Goal: Information Seeking & Learning: Learn about a topic

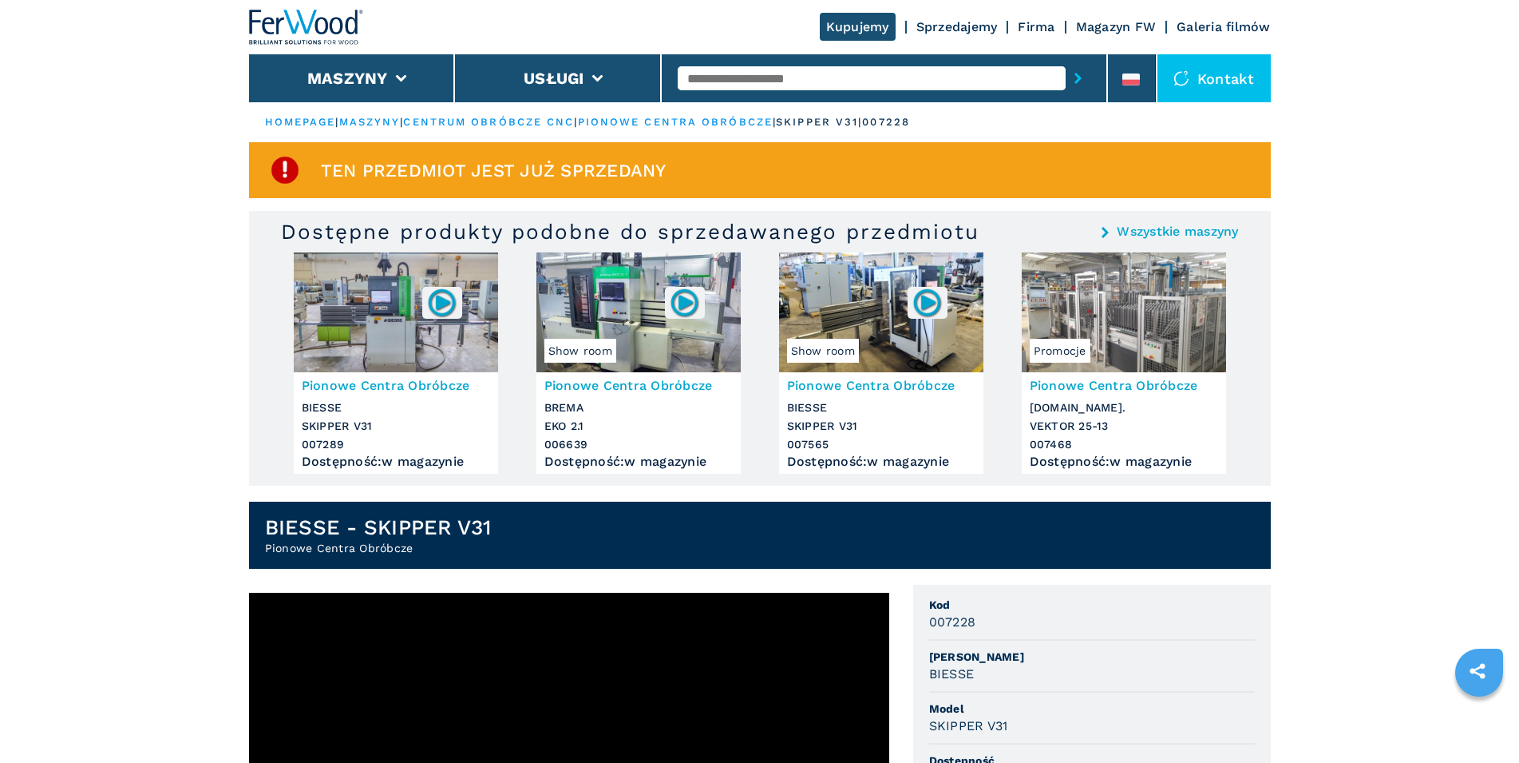
scroll to position [326, 0]
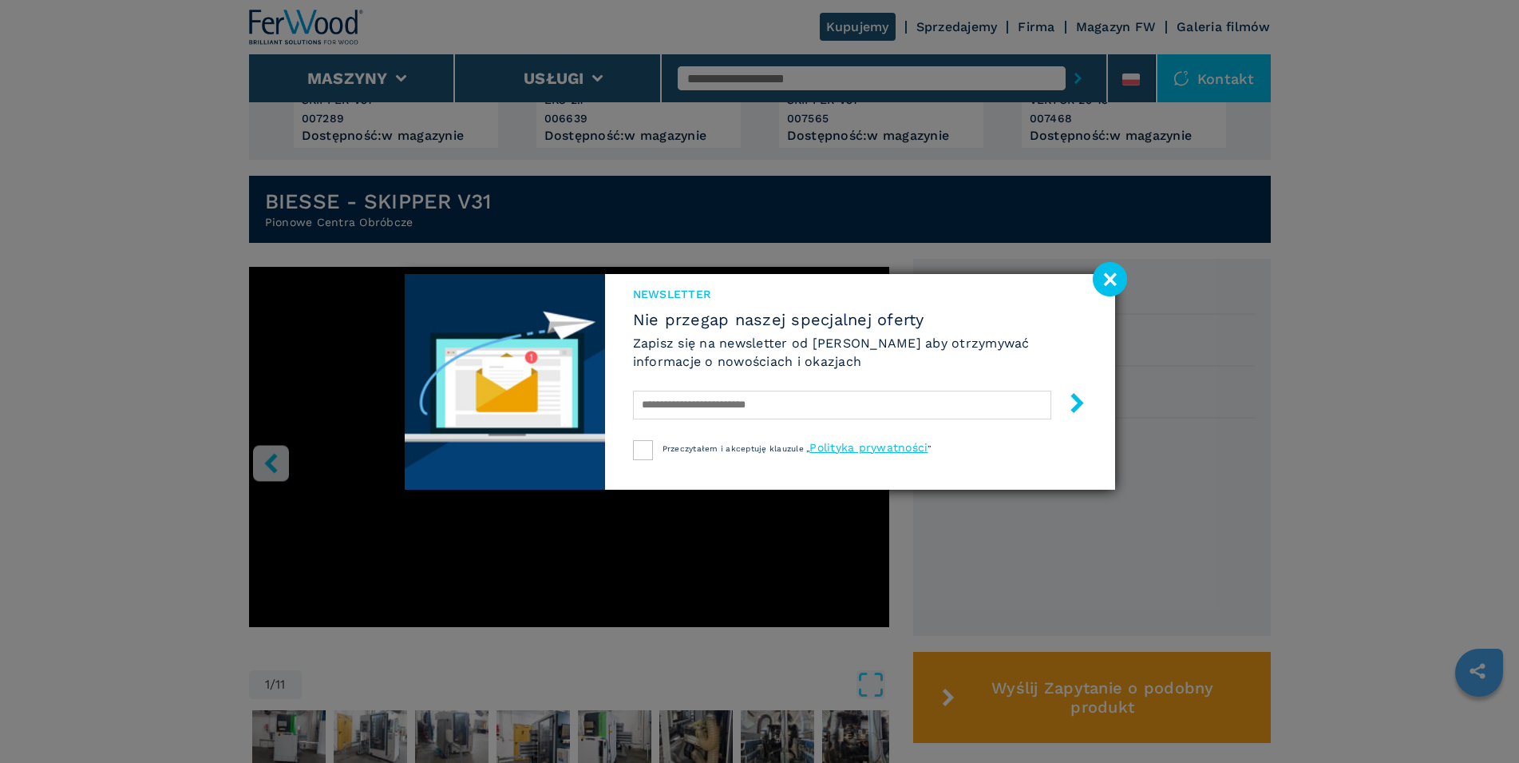
click at [1117, 277] on image at bounding box center [1110, 279] width 34 height 34
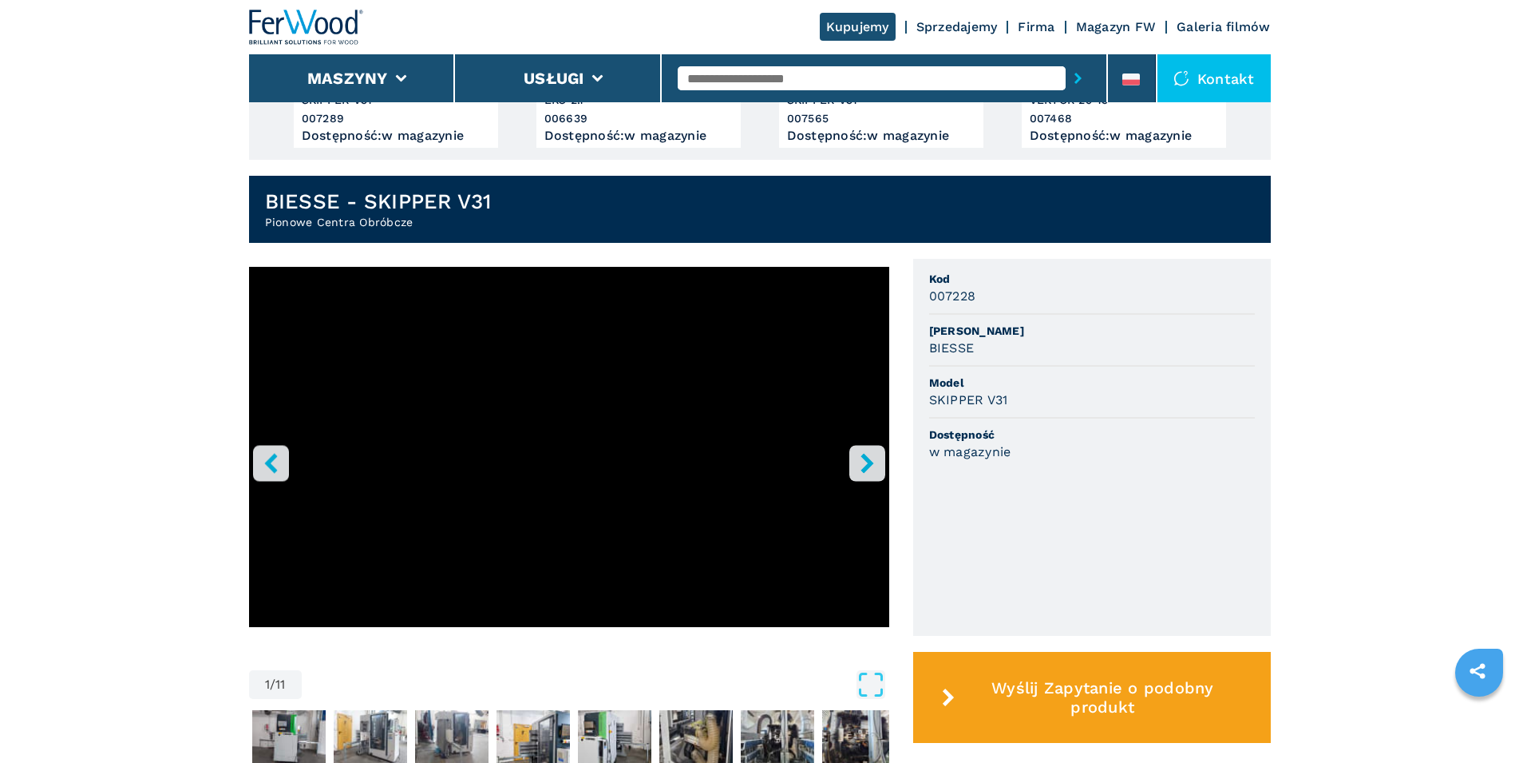
click at [862, 473] on icon "right-button" at bounding box center [868, 463] width 20 height 20
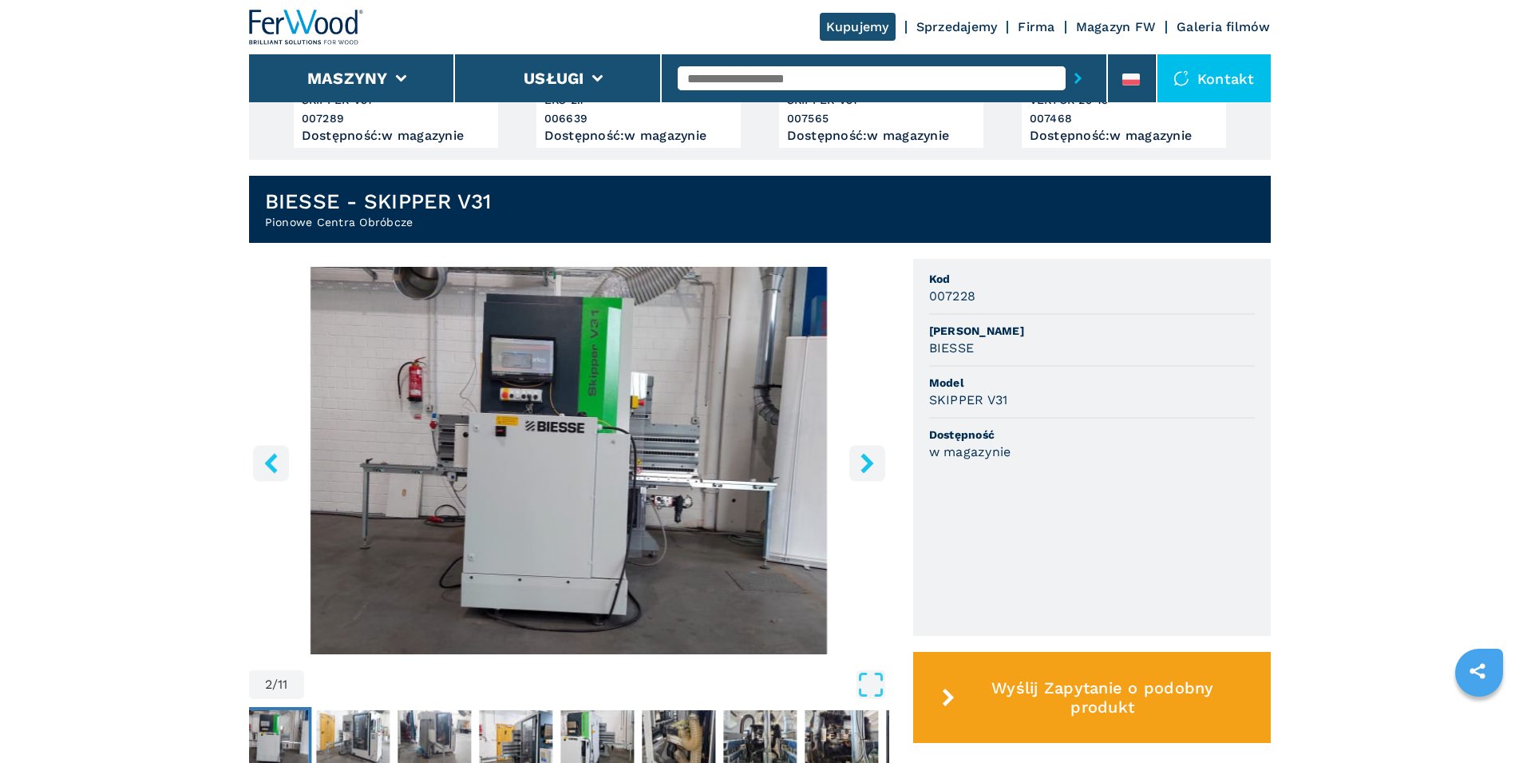
click at [864, 469] on icon "right-button" at bounding box center [867, 463] width 13 height 20
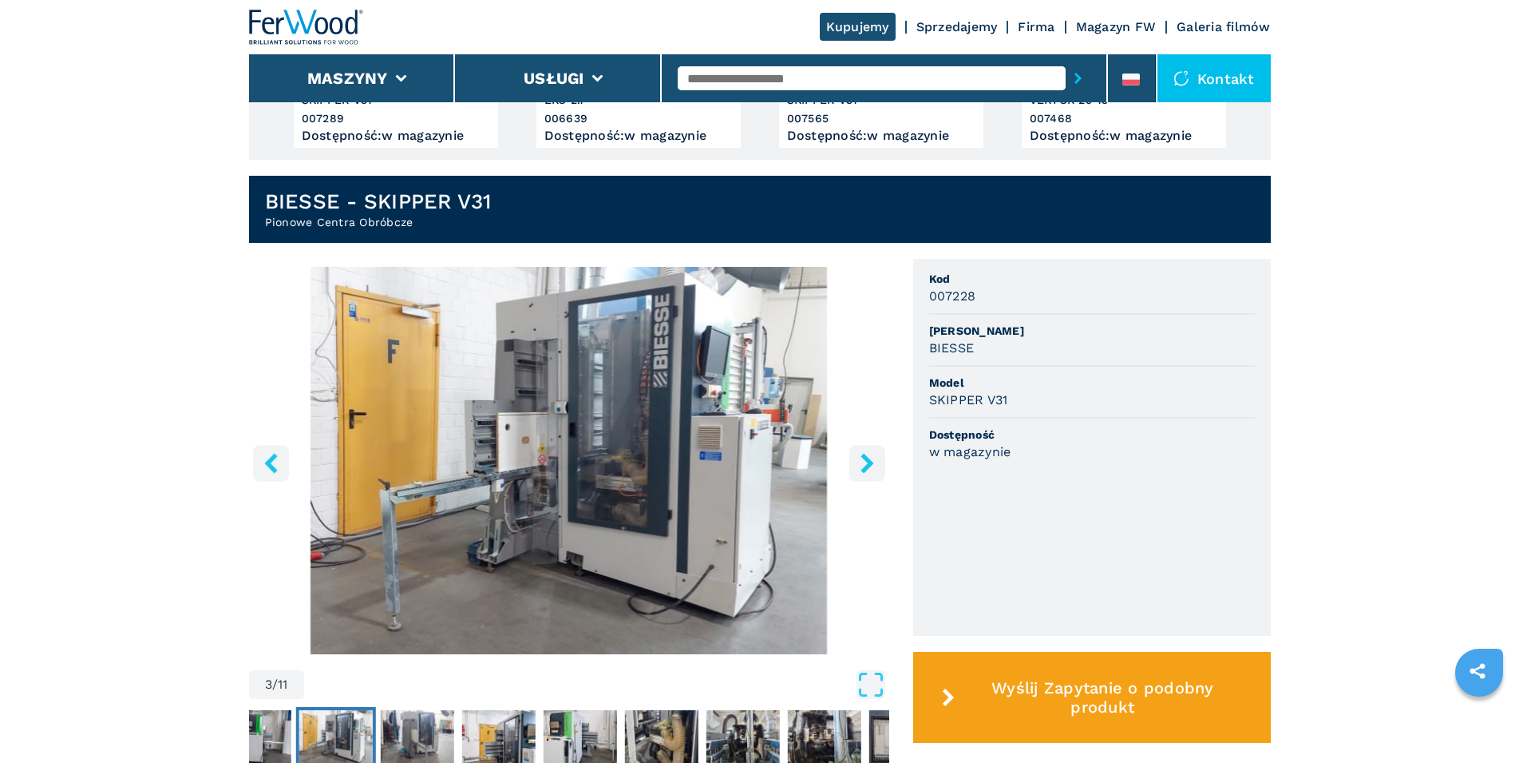
click at [864, 469] on icon "right-button" at bounding box center [867, 463] width 13 height 20
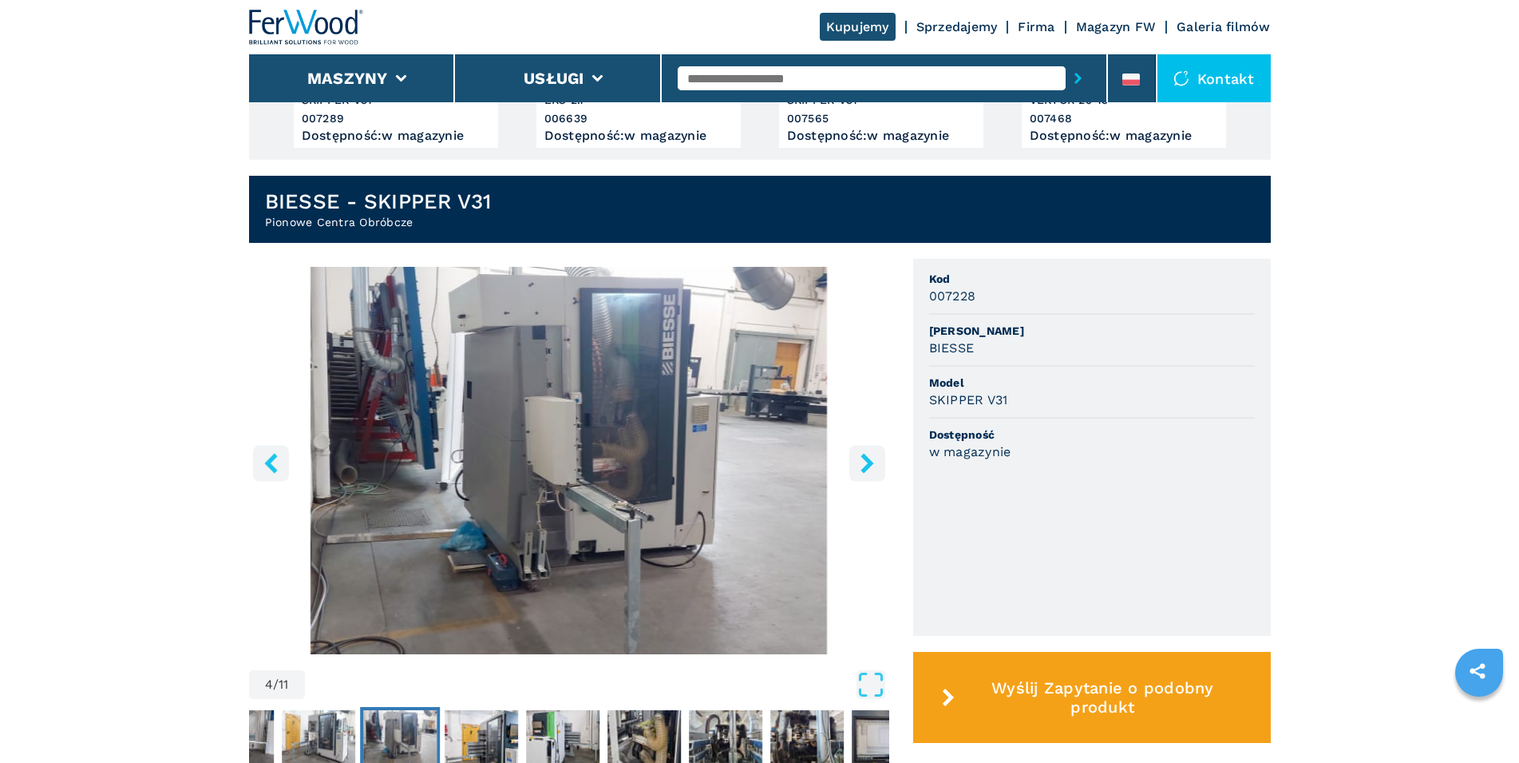
click at [864, 469] on icon "right-button" at bounding box center [867, 463] width 13 height 20
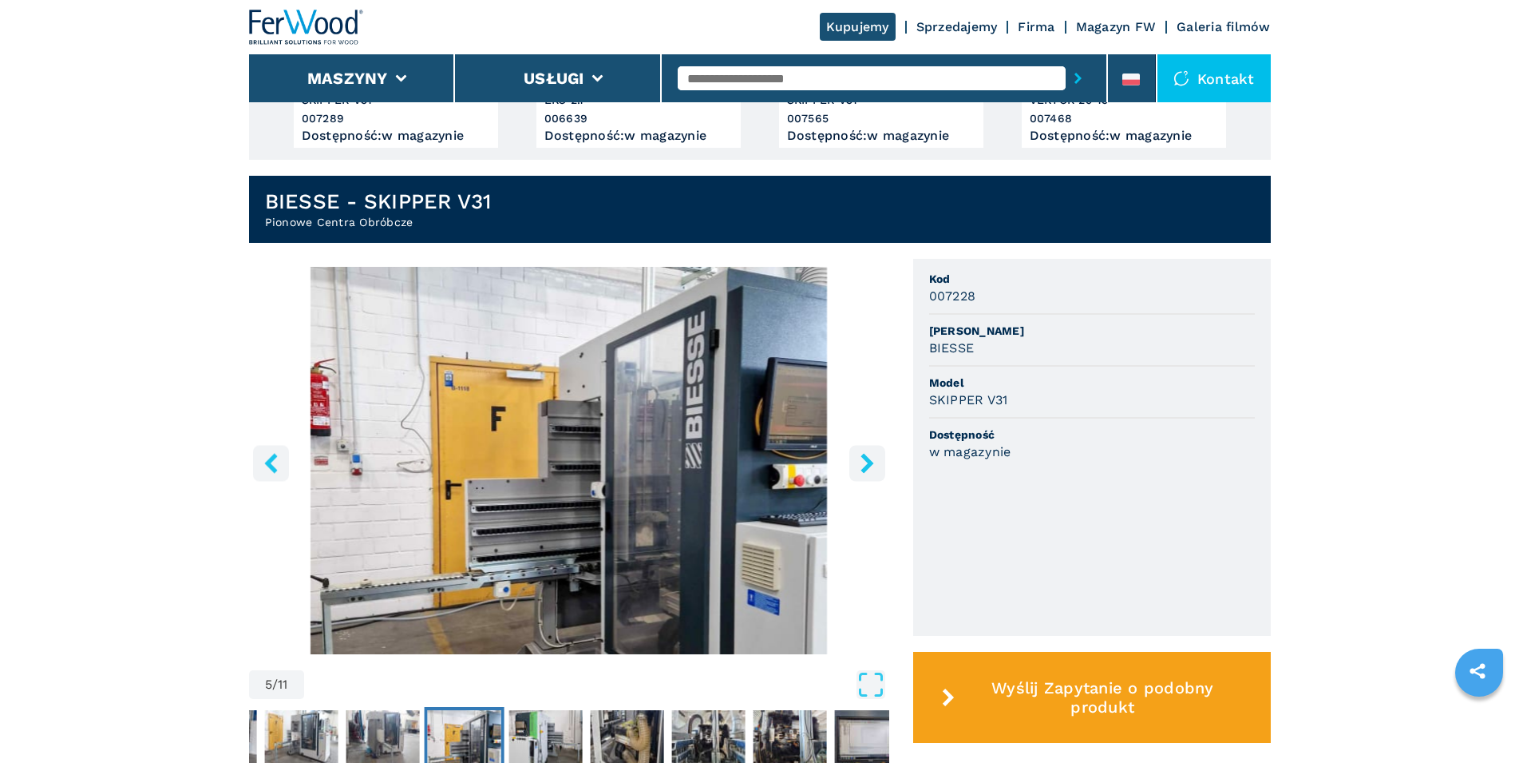
click at [864, 467] on icon "right-button" at bounding box center [868, 463] width 20 height 20
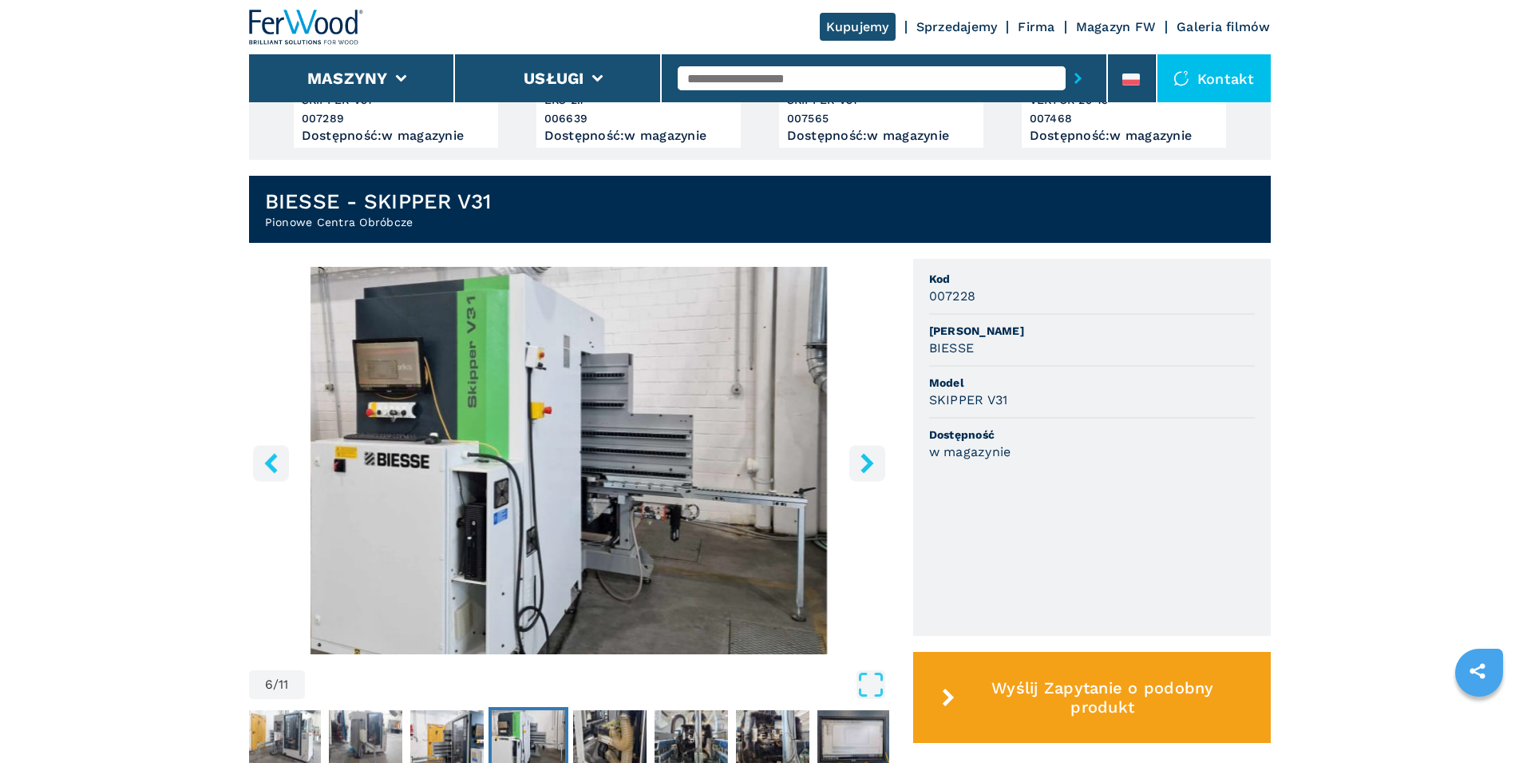
click at [864, 467] on icon "right-button" at bounding box center [868, 463] width 20 height 20
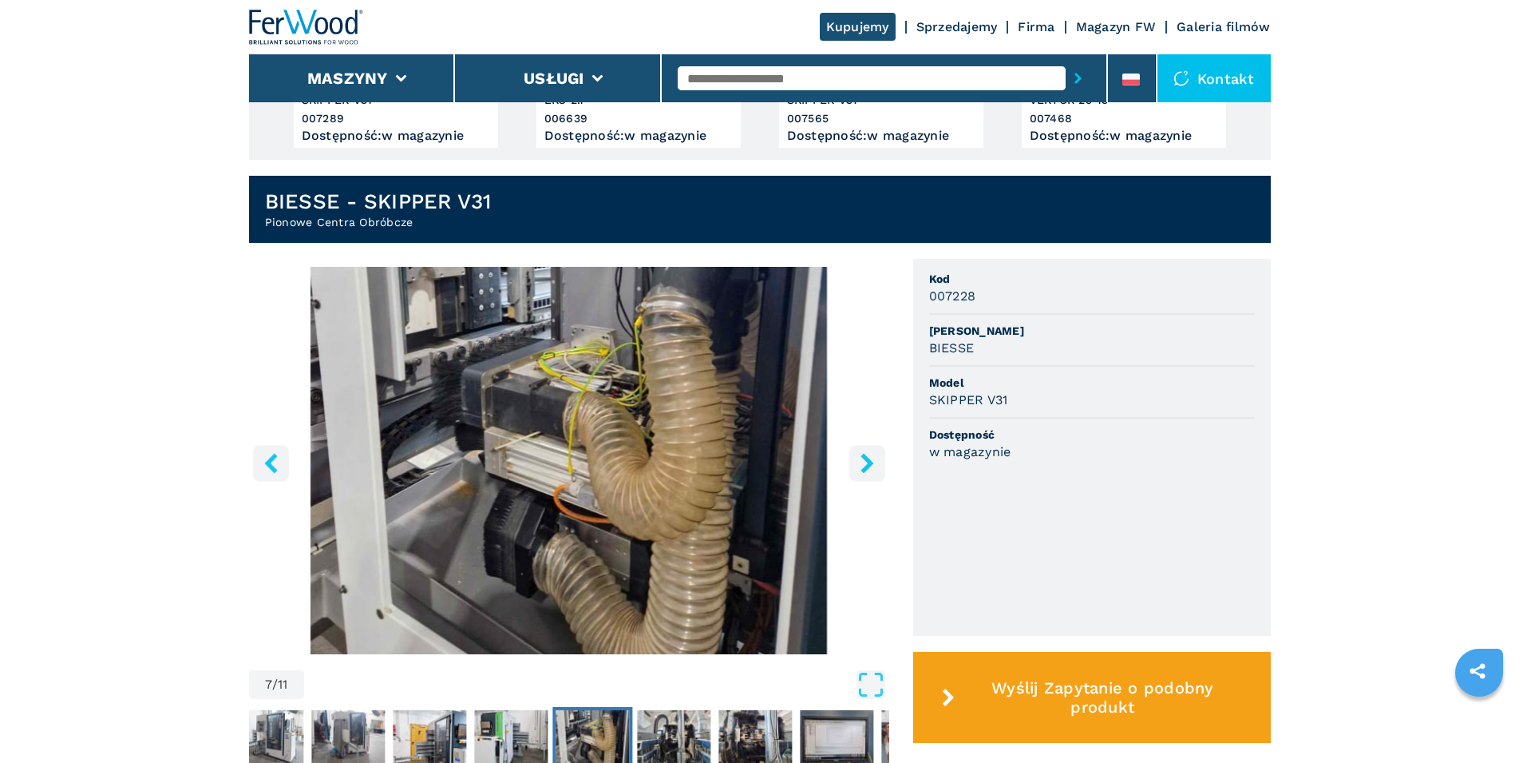
click at [864, 467] on icon "right-button" at bounding box center [868, 463] width 20 height 20
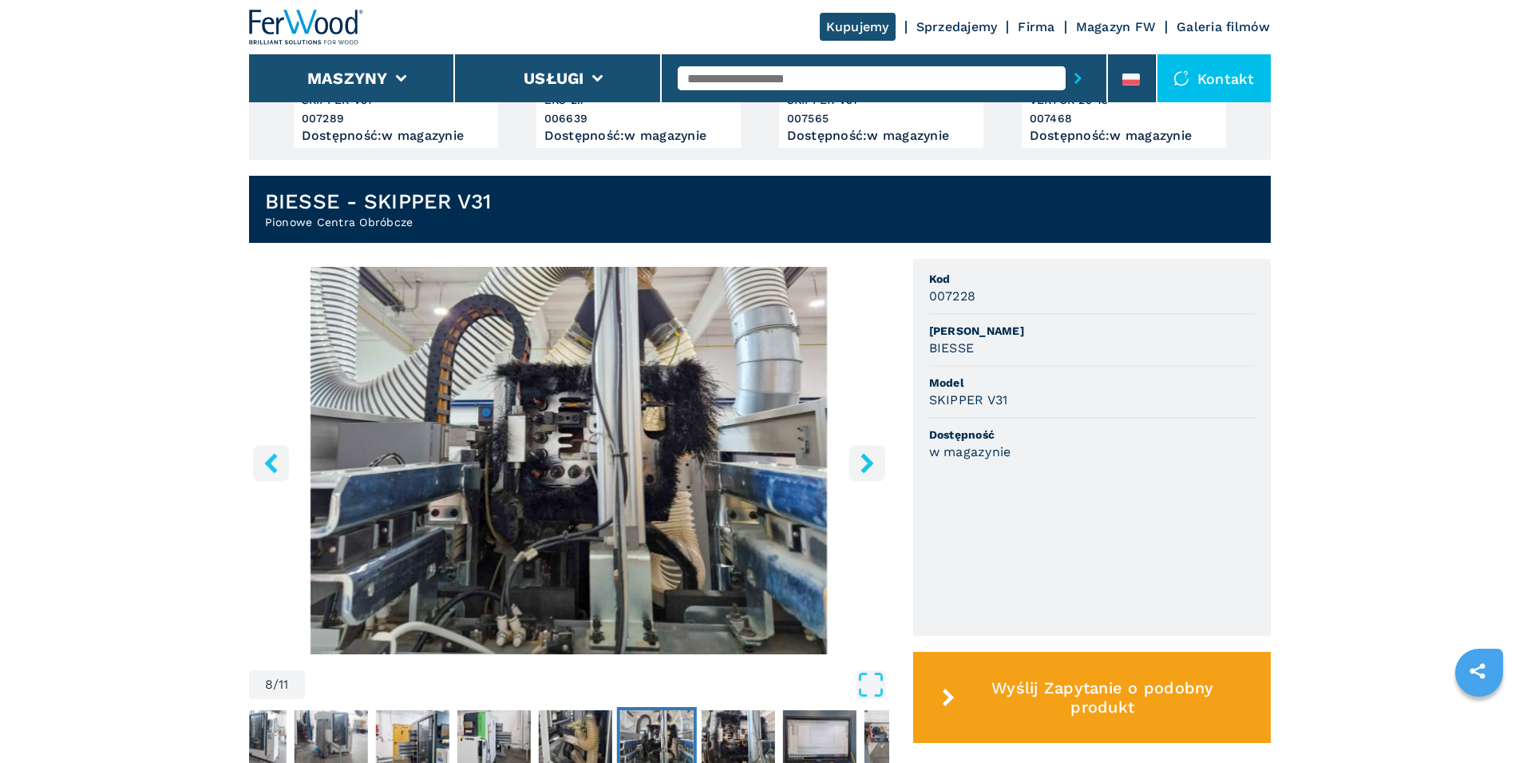
click at [864, 467] on icon "right-button" at bounding box center [868, 463] width 20 height 20
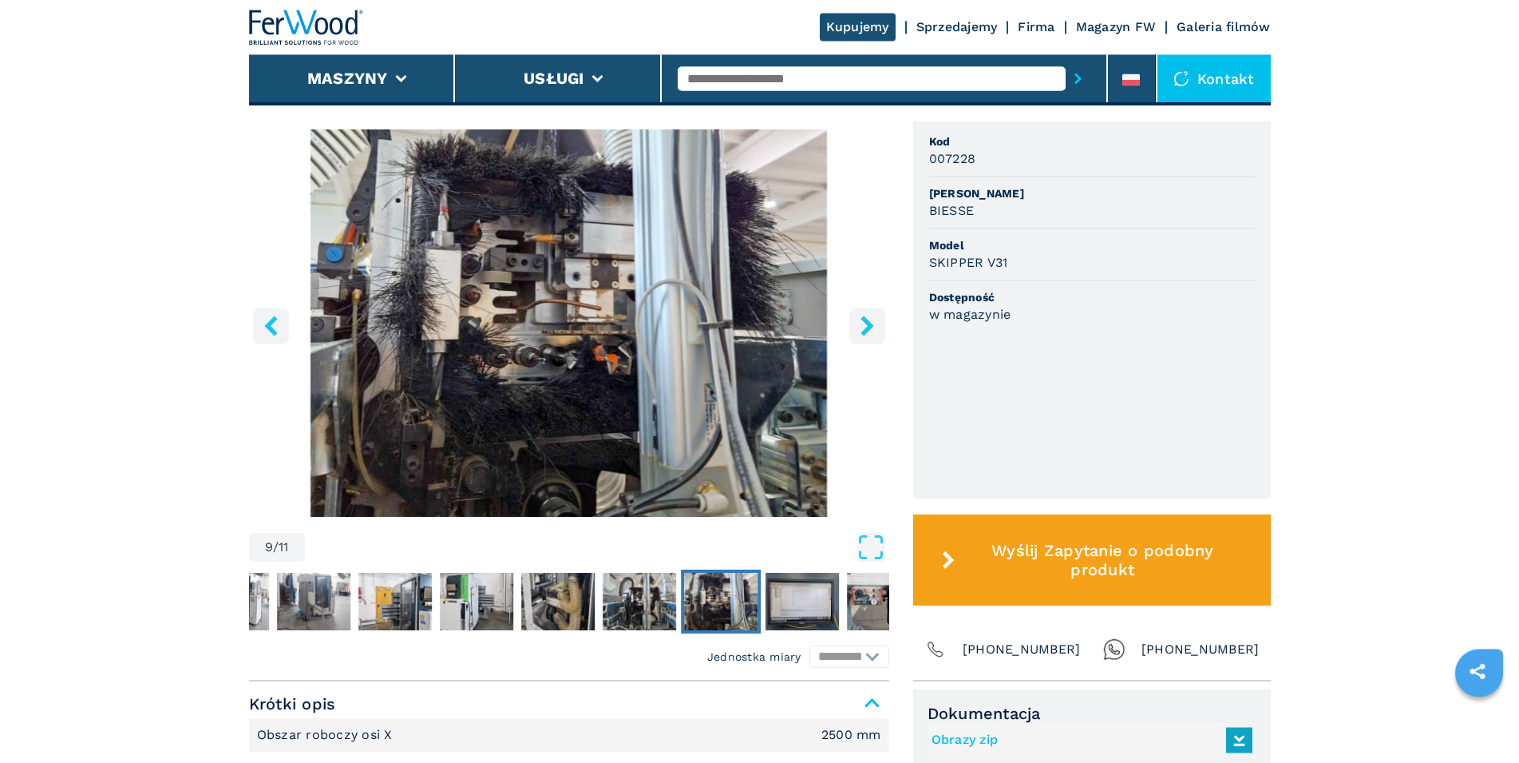
scroll to position [407, 0]
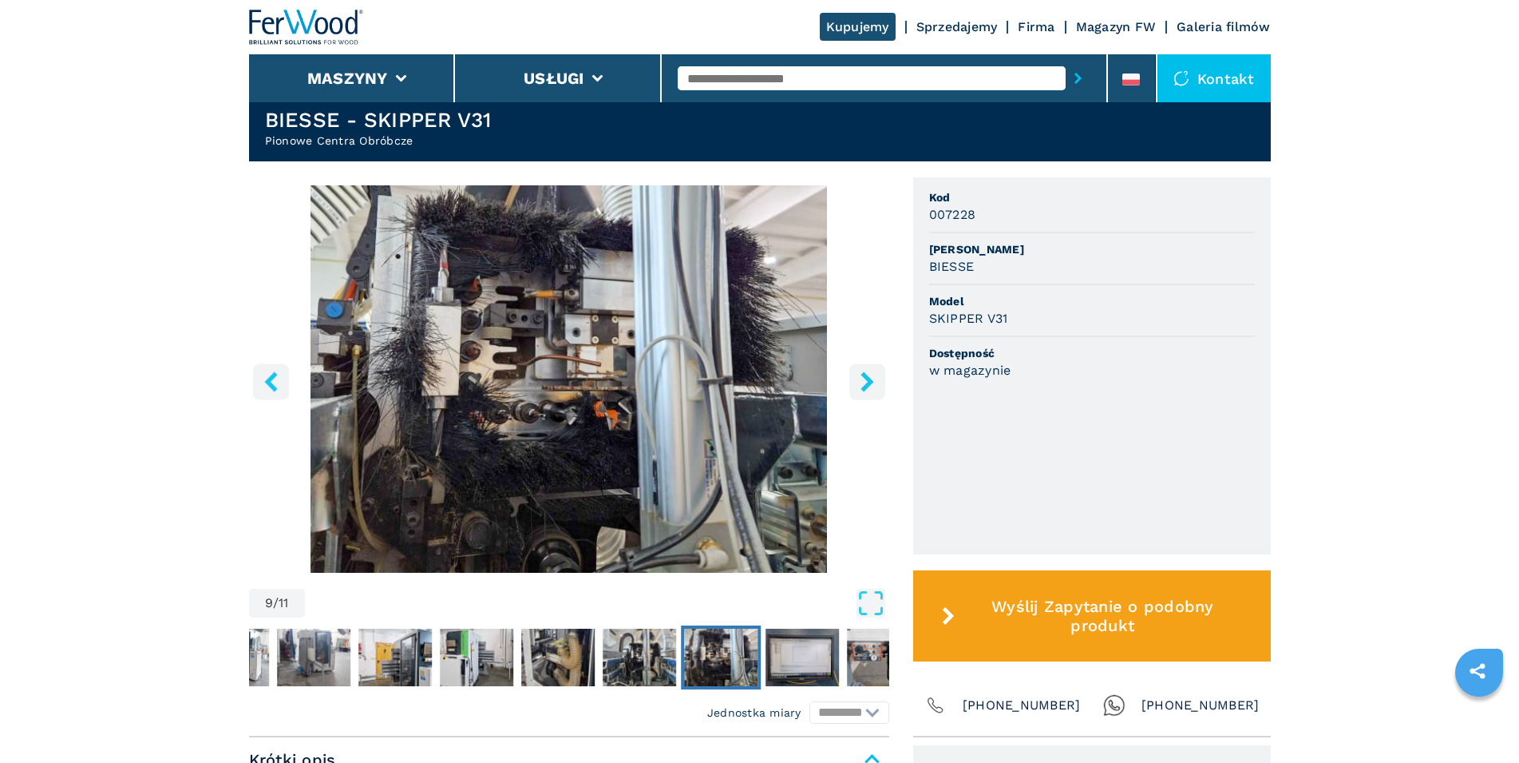
click at [865, 378] on icon "right-button" at bounding box center [868, 381] width 20 height 20
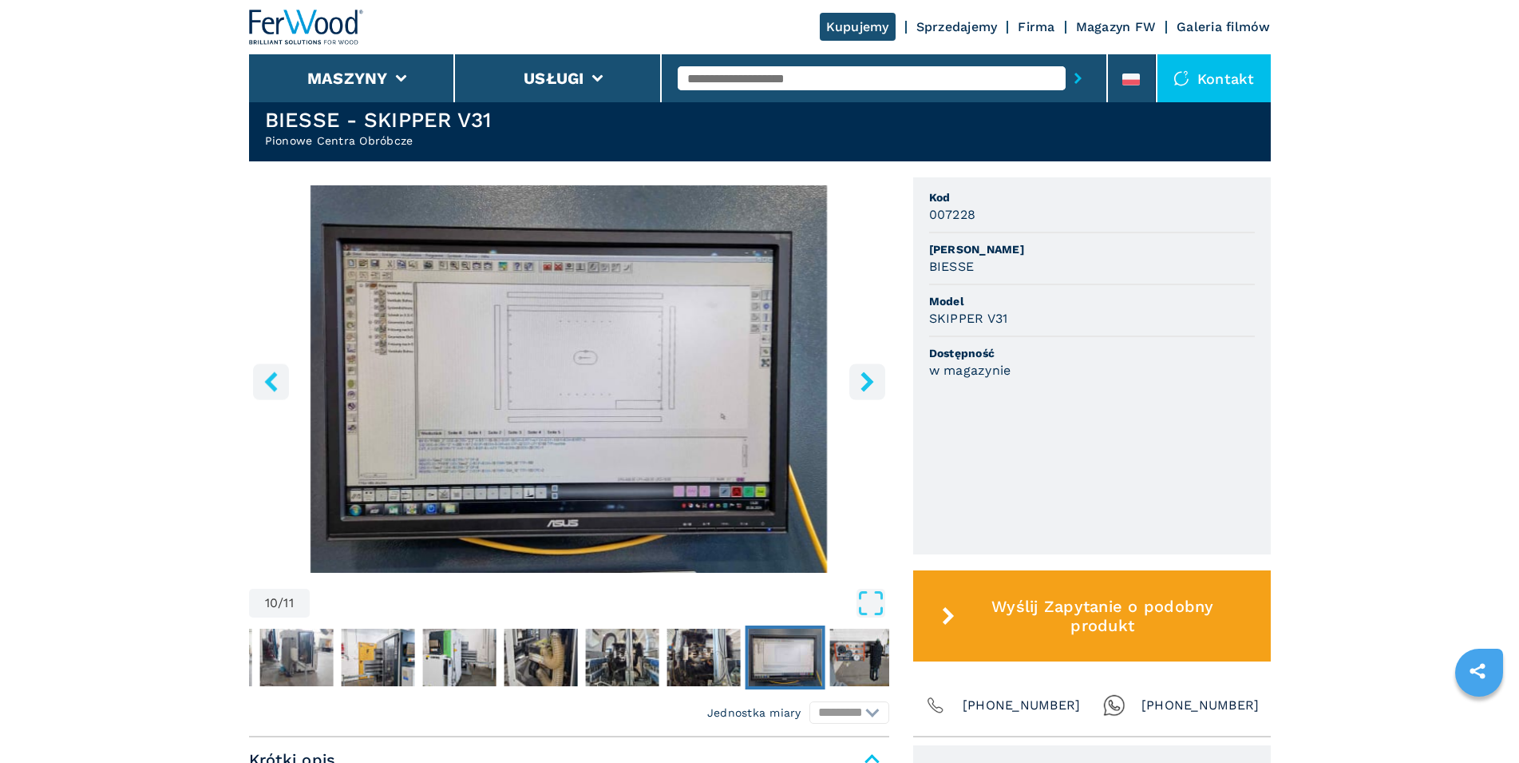
click at [867, 381] on icon "right-button" at bounding box center [868, 381] width 20 height 20
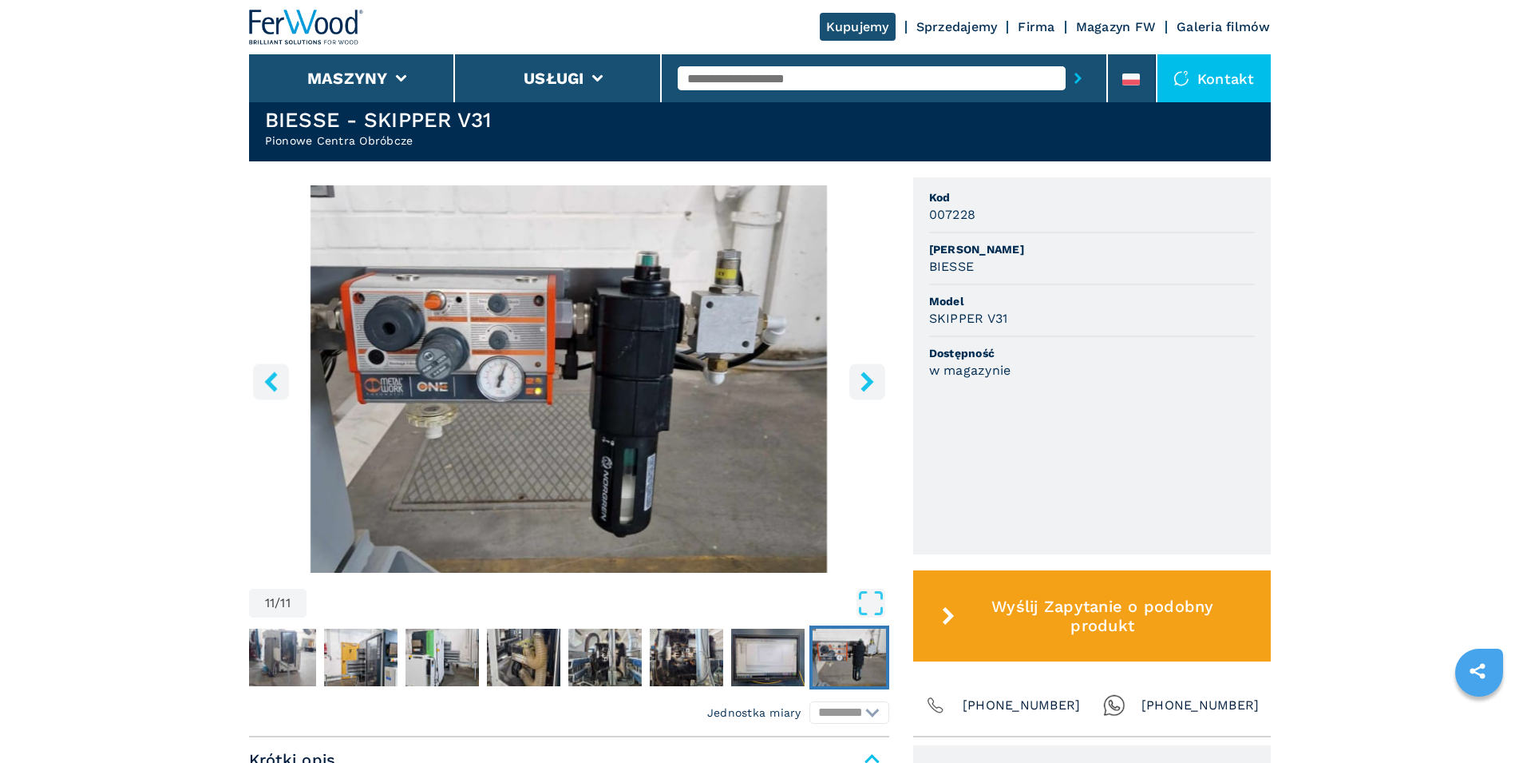
click at [870, 380] on icon "right-button" at bounding box center [867, 381] width 13 height 20
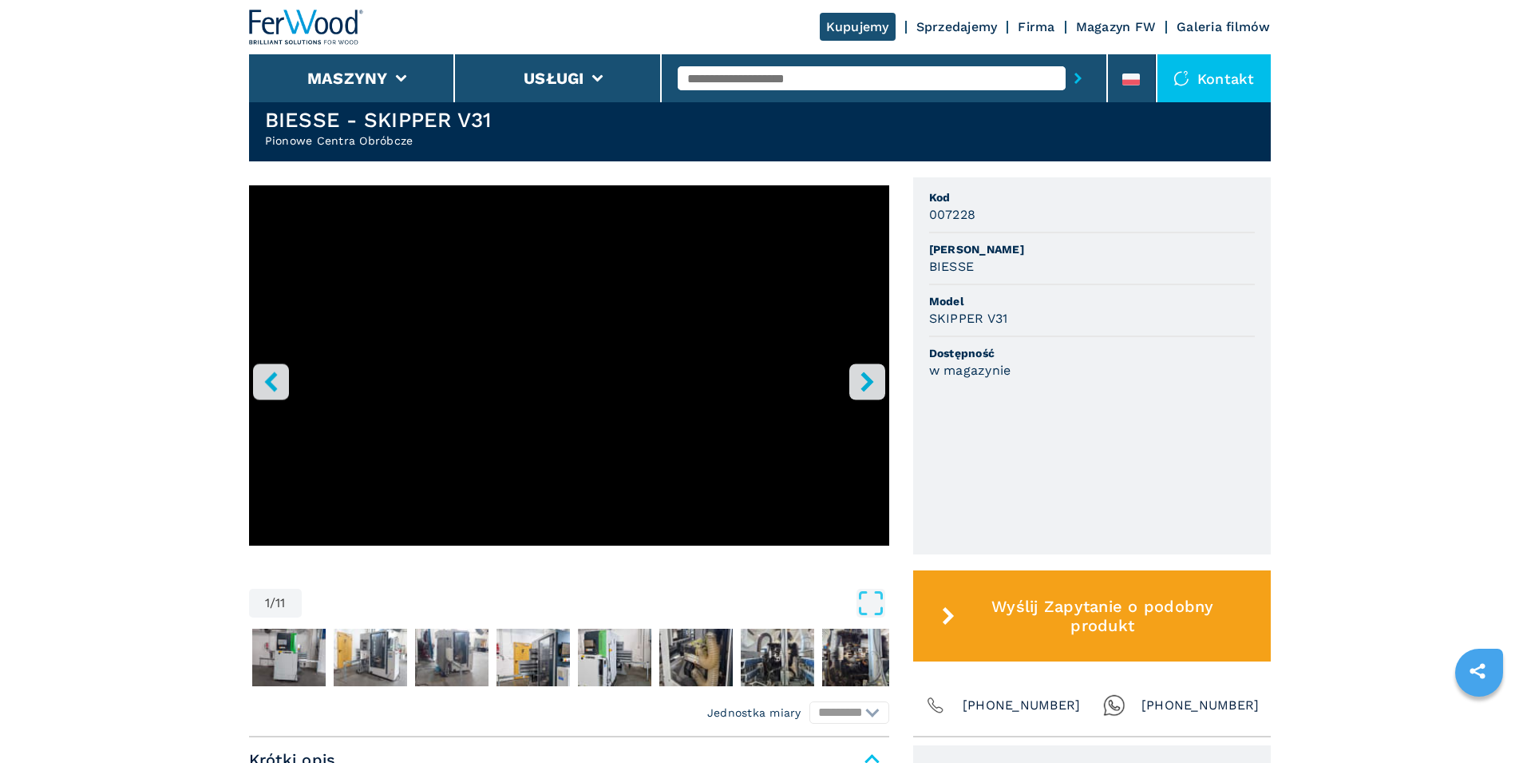
click at [870, 380] on icon "right-button" at bounding box center [867, 381] width 13 height 20
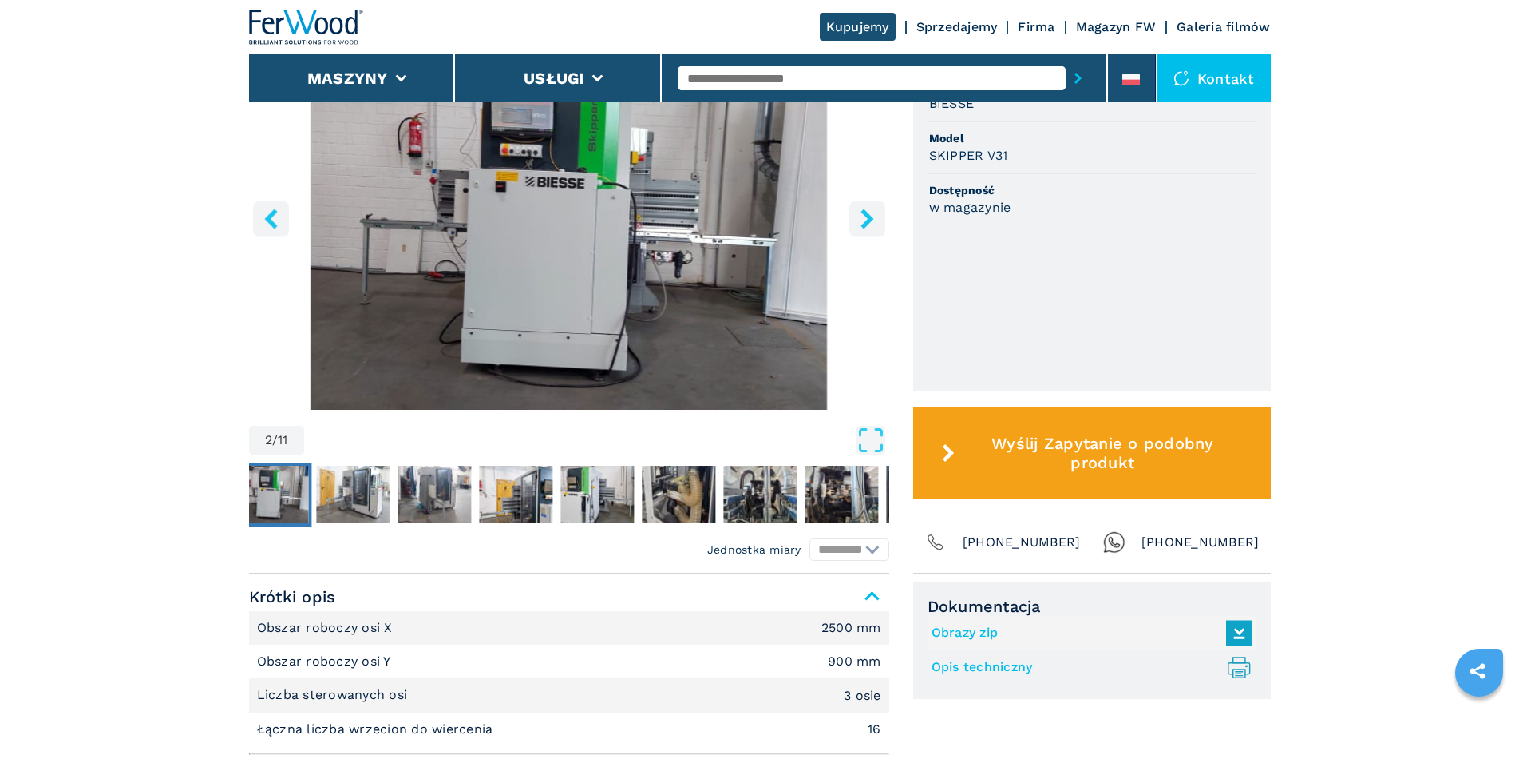
scroll to position [652, 0]
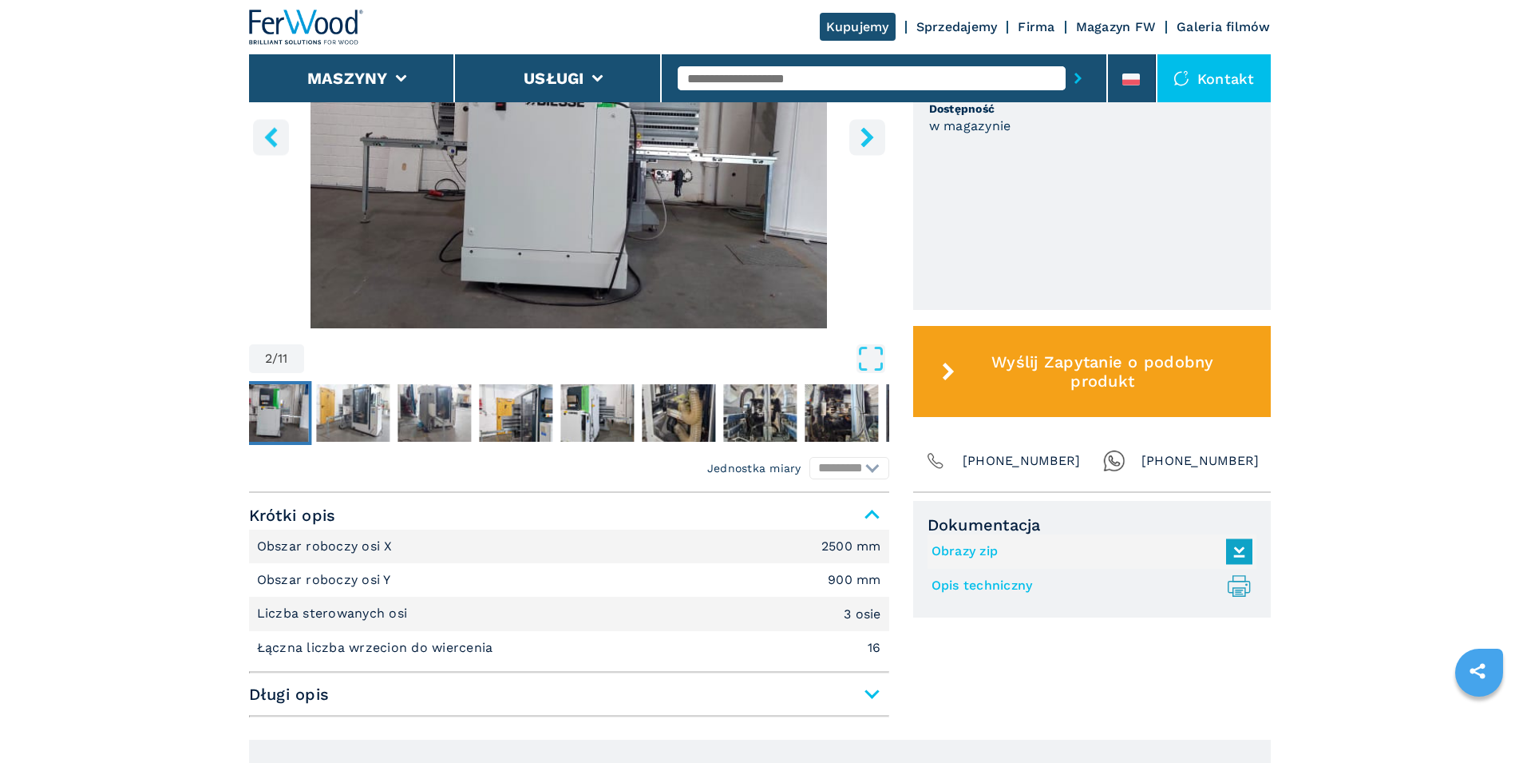
click at [862, 694] on span "Długi opis" at bounding box center [569, 693] width 640 height 29
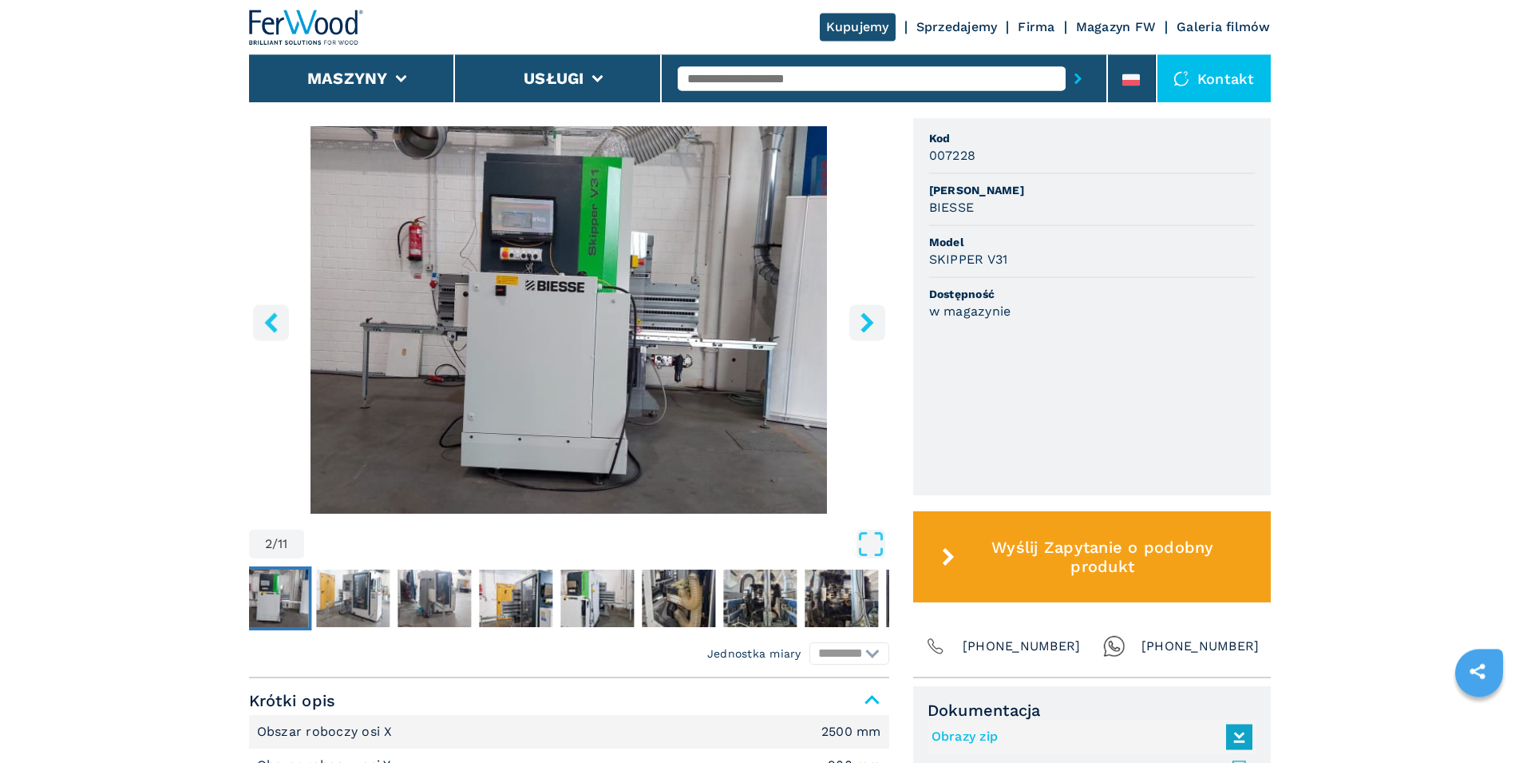
scroll to position [407, 0]
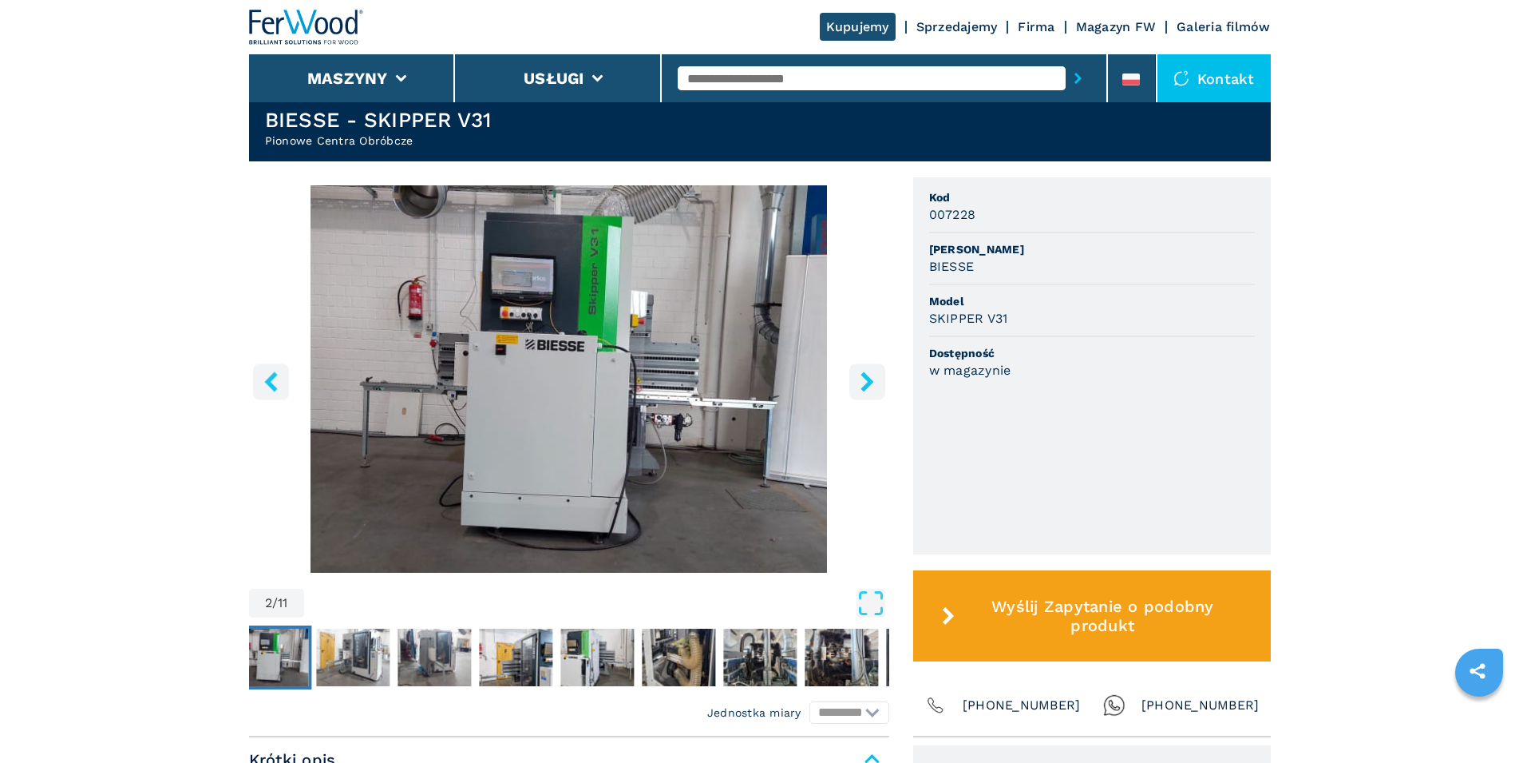
click at [872, 387] on icon "right-button" at bounding box center [868, 381] width 20 height 20
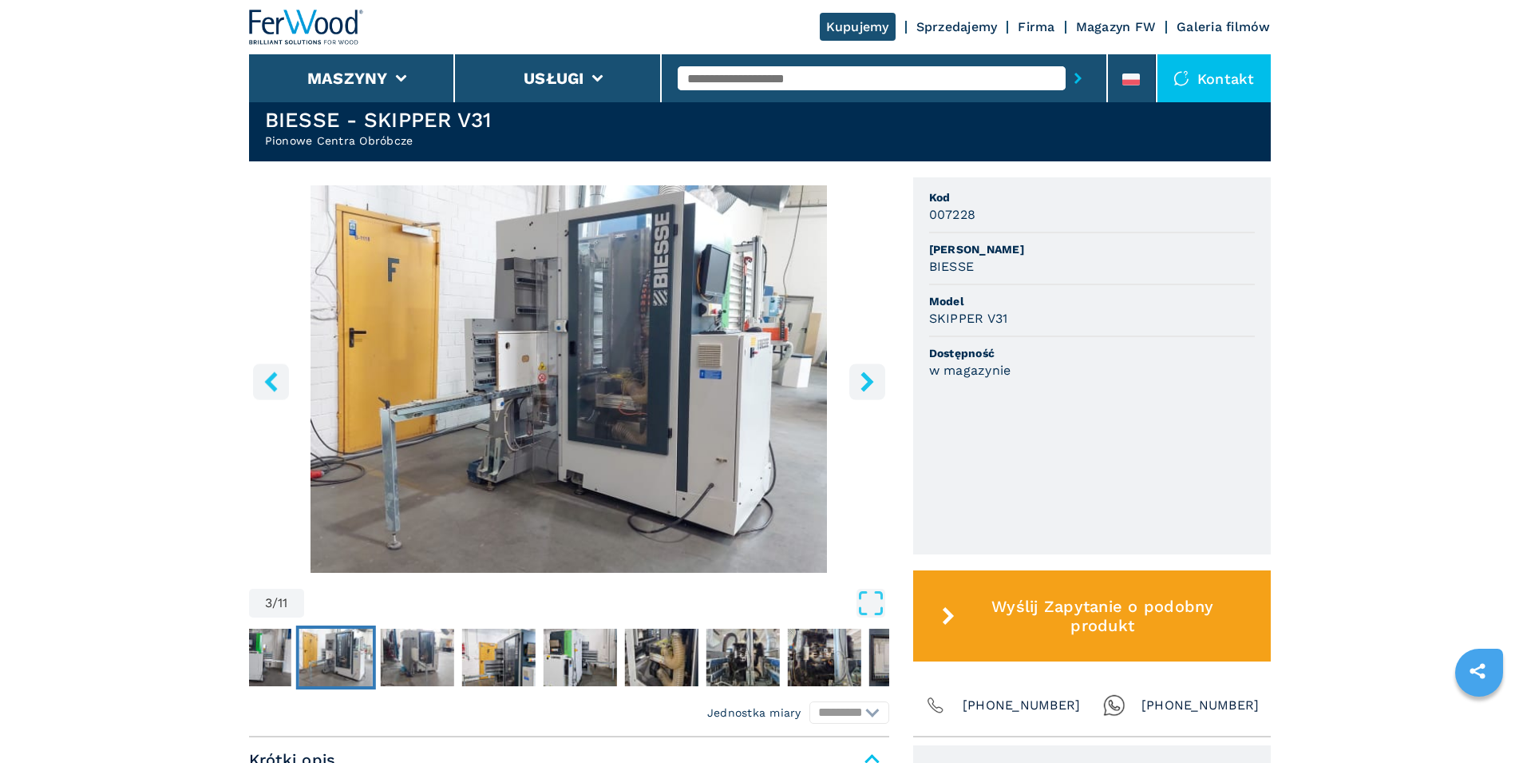
click at [872, 387] on icon "right-button" at bounding box center [868, 381] width 20 height 20
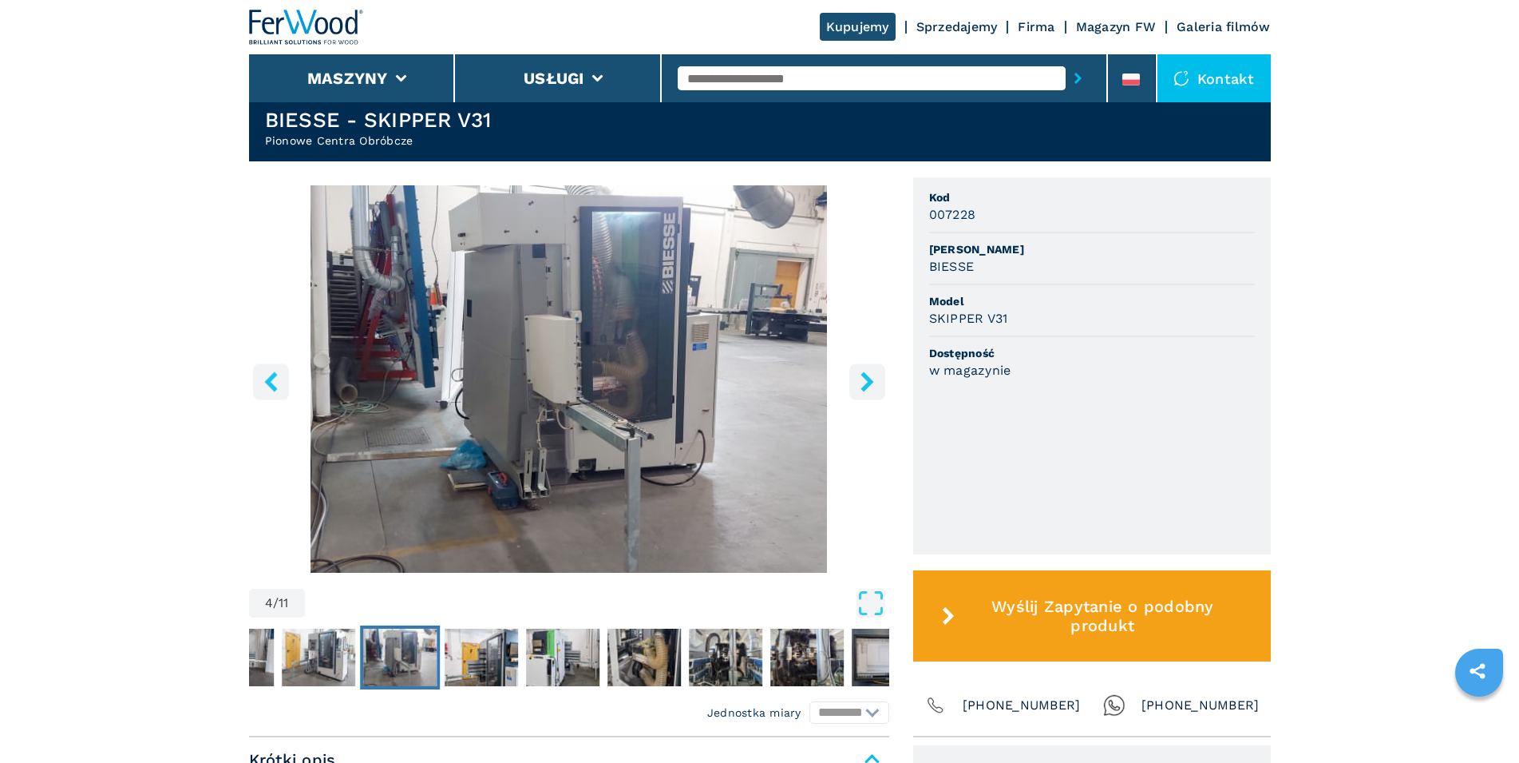
click at [869, 373] on icon "right-button" at bounding box center [868, 381] width 20 height 20
